Goal: Task Accomplishment & Management: Manage account settings

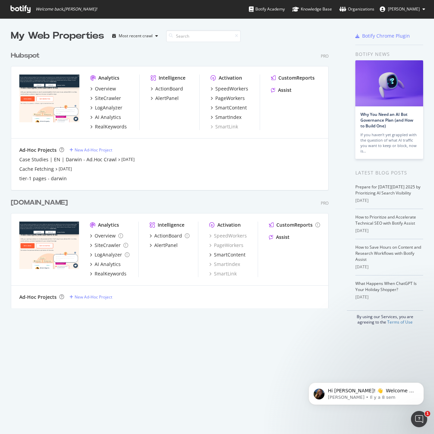
click at [28, 56] on div "Hubspot" at bounding box center [25, 56] width 29 height 10
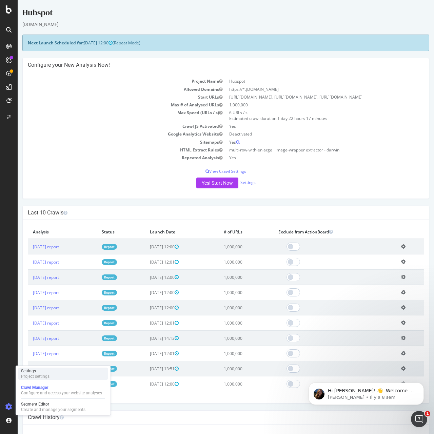
click at [59, 374] on div "Settings Project settings" at bounding box center [63, 374] width 90 height 12
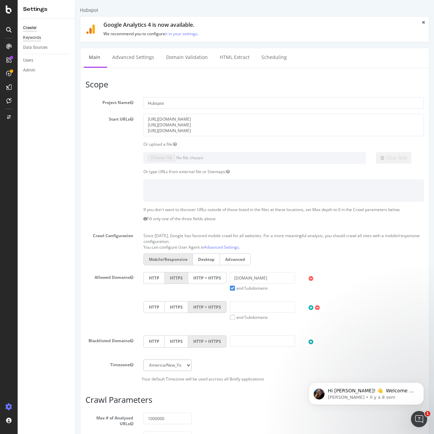
click at [36, 41] on div "Keywords" at bounding box center [32, 37] width 18 height 7
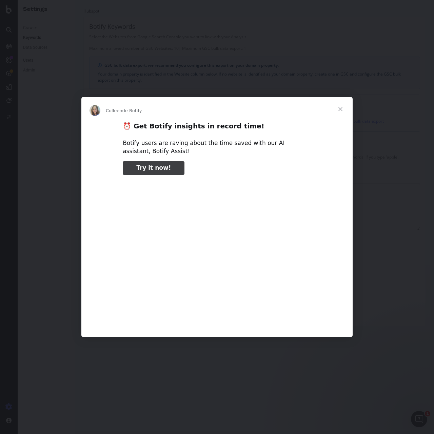
type input "238184"
click at [341, 110] on span "Fermer" at bounding box center [340, 109] width 24 height 24
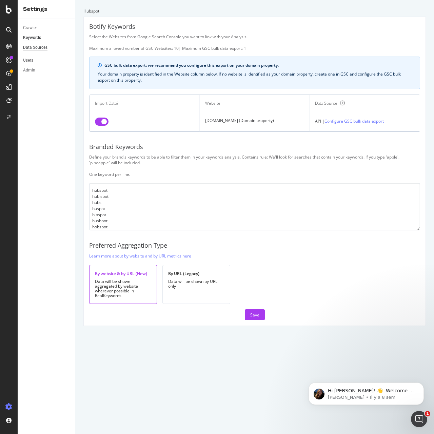
click at [46, 48] on div "Data Sources" at bounding box center [35, 47] width 24 height 7
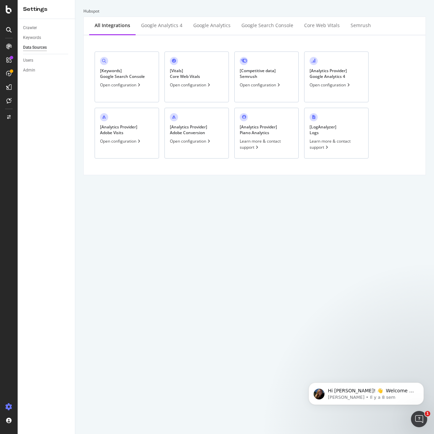
click at [137, 73] on div "[ Keywords ] Google Search Console" at bounding box center [122, 74] width 45 height 12
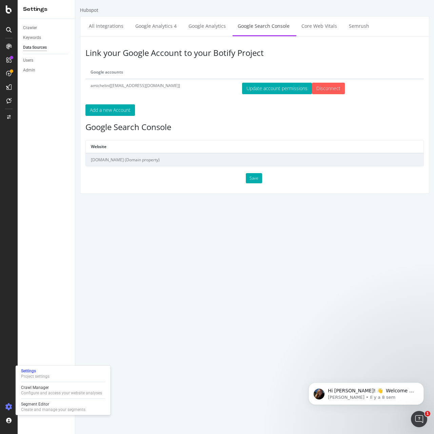
click at [156, 201] on html "Hubspot All integrations Google Analytics 4 Google Analytics Google Search Cons…" at bounding box center [254, 100] width 359 height 201
click at [162, 201] on html "Hubspot All integrations Google Analytics 4 Google Analytics Google Search Cons…" at bounding box center [254, 100] width 359 height 201
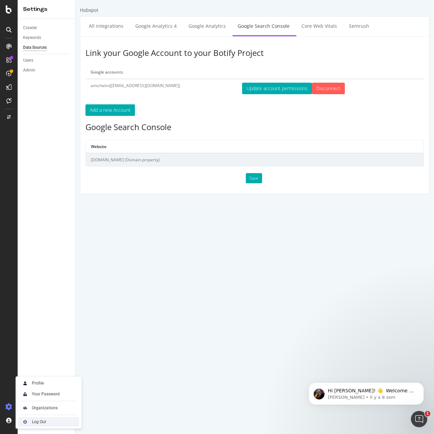
click at [26, 423] on img at bounding box center [25, 422] width 8 height 8
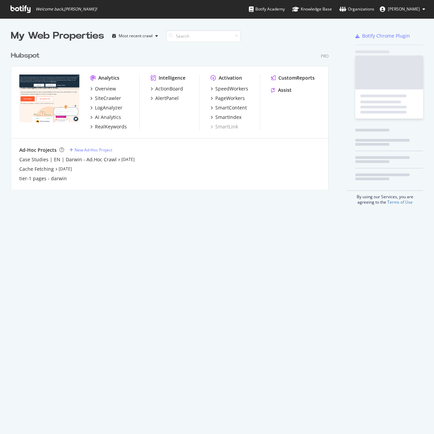
scroll to position [142, 318]
